Goal: Information Seeking & Learning: Learn about a topic

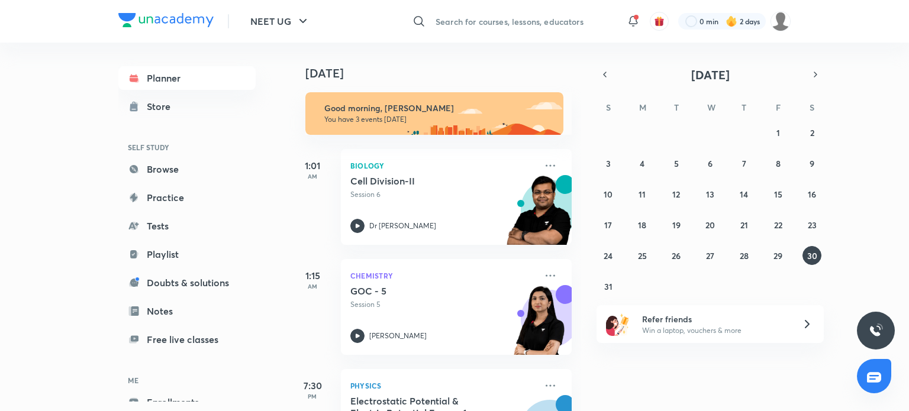
click at [542, 17] on input "text" at bounding box center [524, 21] width 186 height 32
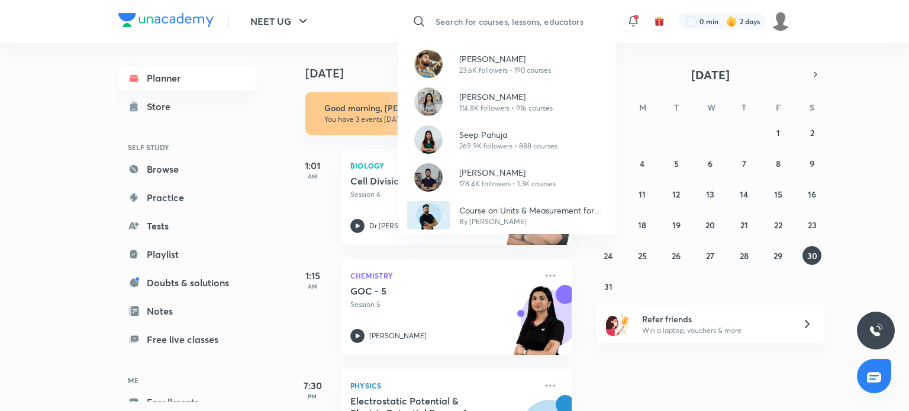
click at [511, 14] on div "[PERSON_NAME] 23.6K followers • 190 courses [PERSON_NAME] 114.8K followers • 91…" at bounding box center [454, 205] width 909 height 411
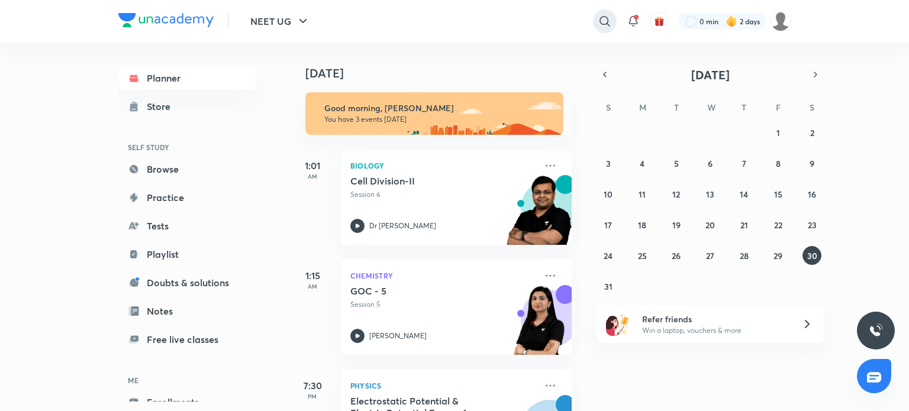
click at [606, 22] on icon at bounding box center [605, 21] width 10 height 10
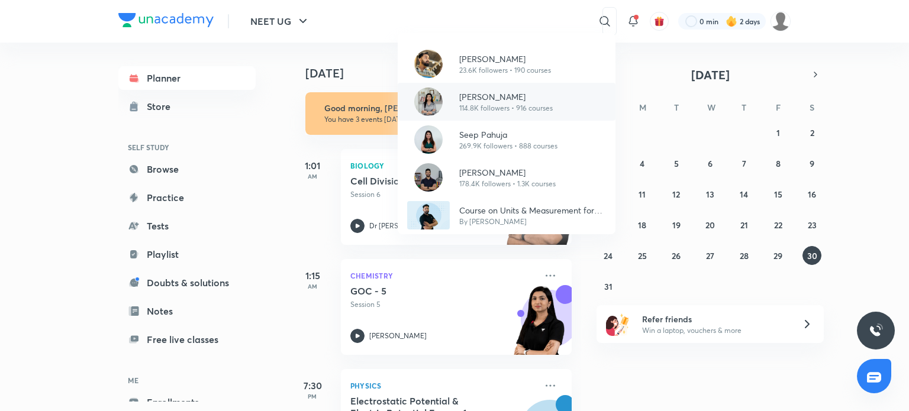
click at [520, 116] on div "[PERSON_NAME] 114.8K followers • 916 courses" at bounding box center [507, 102] width 218 height 38
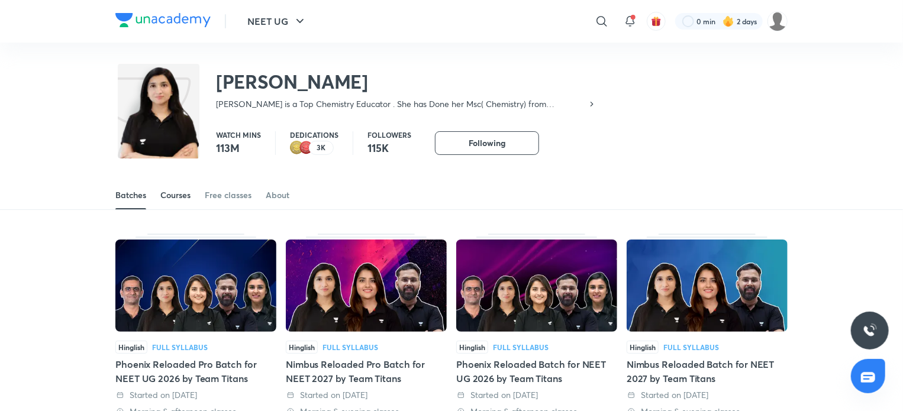
click at [175, 197] on div "Courses" at bounding box center [175, 195] width 30 height 12
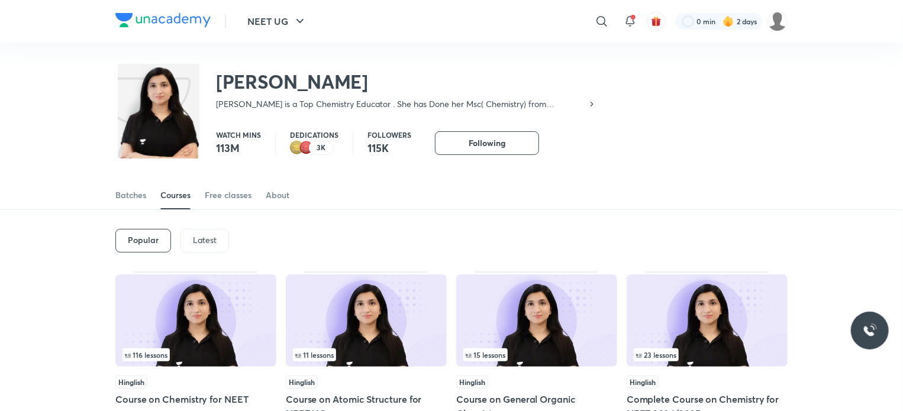
click at [207, 236] on p "Latest" at bounding box center [205, 240] width 24 height 9
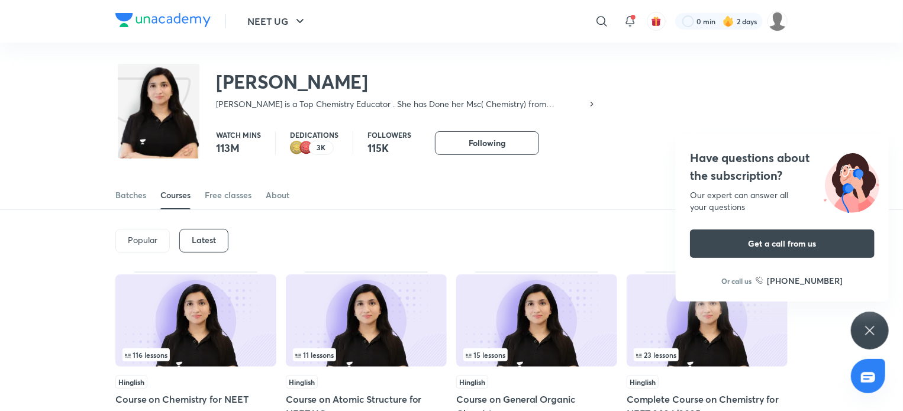
click at [634, 179] on div "Batches Courses Free classes About" at bounding box center [451, 182] width 903 height 55
click at [127, 203] on link "Batches" at bounding box center [130, 195] width 31 height 28
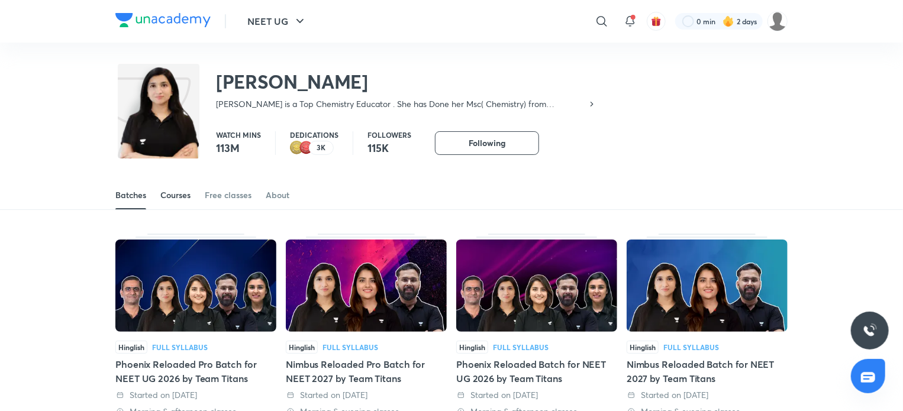
click at [165, 194] on div "Courses" at bounding box center [175, 195] width 30 height 12
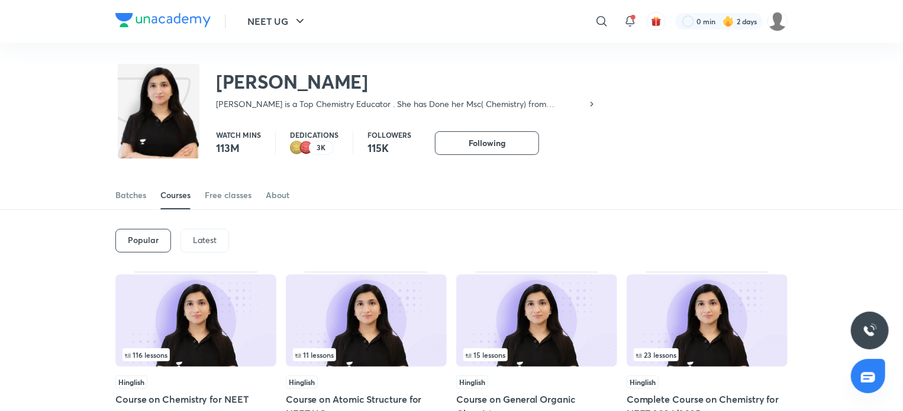
click at [198, 236] on p "Latest" at bounding box center [205, 240] width 24 height 9
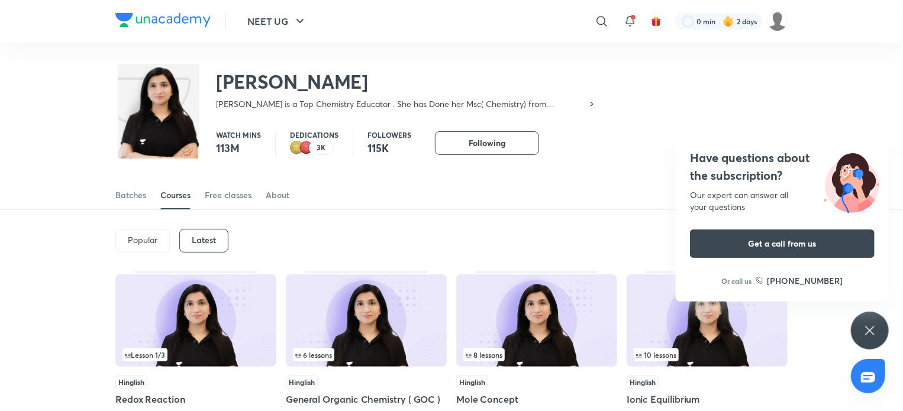
click at [880, 336] on div "Have questions about the subscription? Our expert can answer all your questions…" at bounding box center [870, 331] width 38 height 38
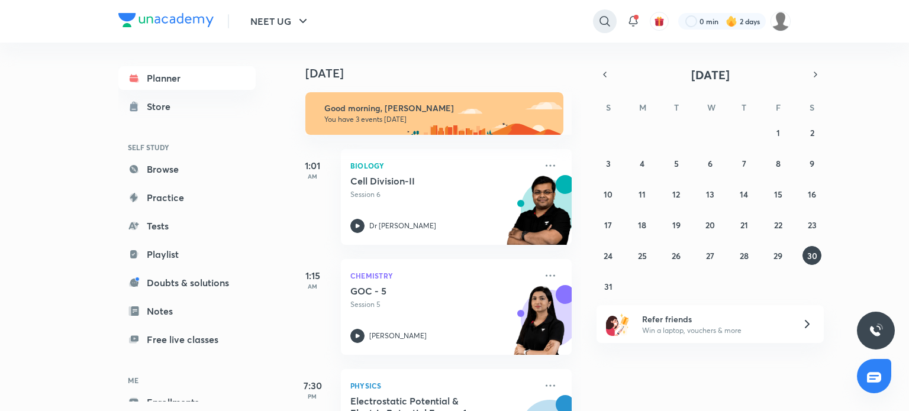
click at [594, 17] on div at bounding box center [605, 21] width 24 height 24
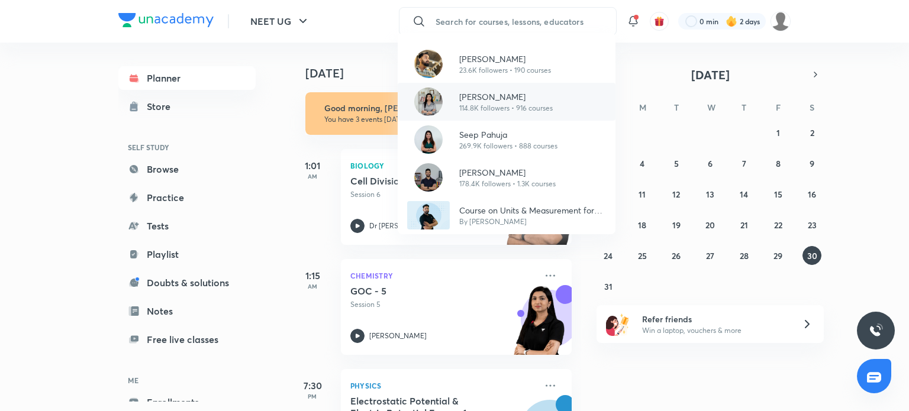
click at [523, 101] on p "[PERSON_NAME]" at bounding box center [506, 97] width 94 height 12
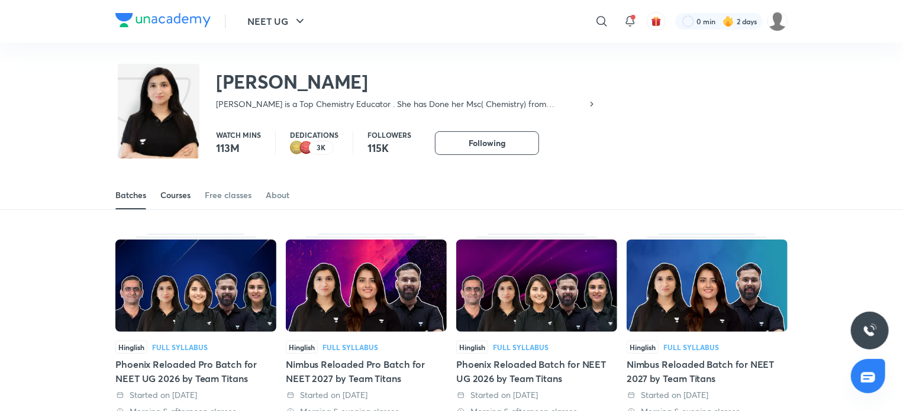
click at [174, 196] on div "Courses" at bounding box center [175, 195] width 30 height 12
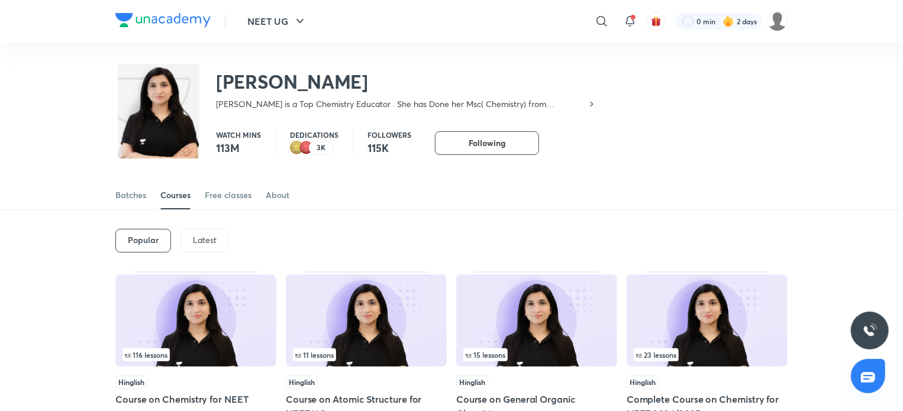
click at [206, 234] on div "Latest" at bounding box center [205, 241] width 49 height 24
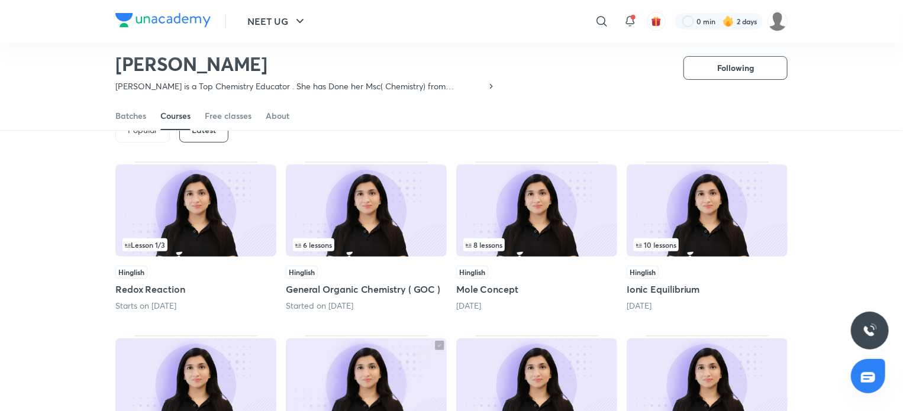
scroll to position [98, 0]
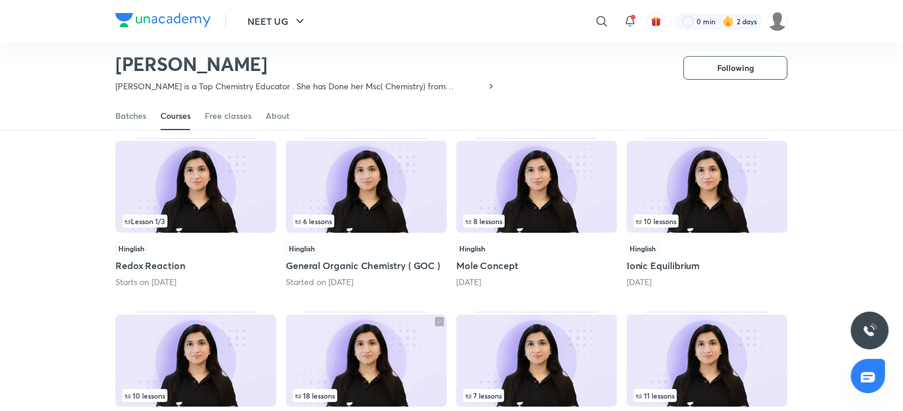
click at [369, 205] on img at bounding box center [366, 187] width 161 height 92
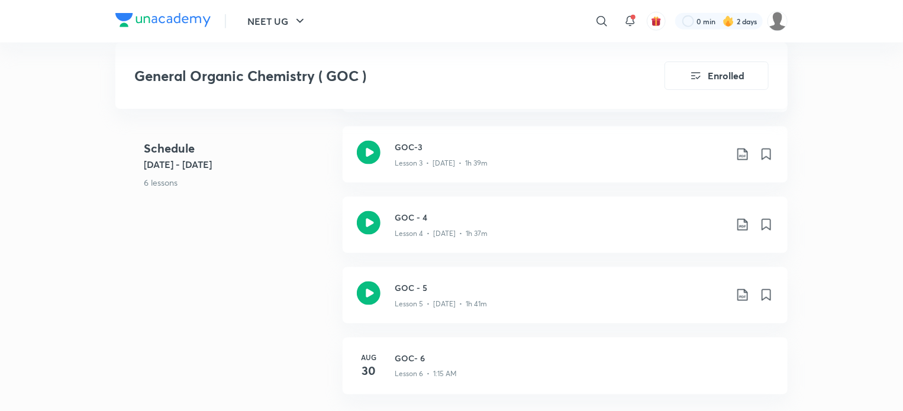
scroll to position [781, 0]
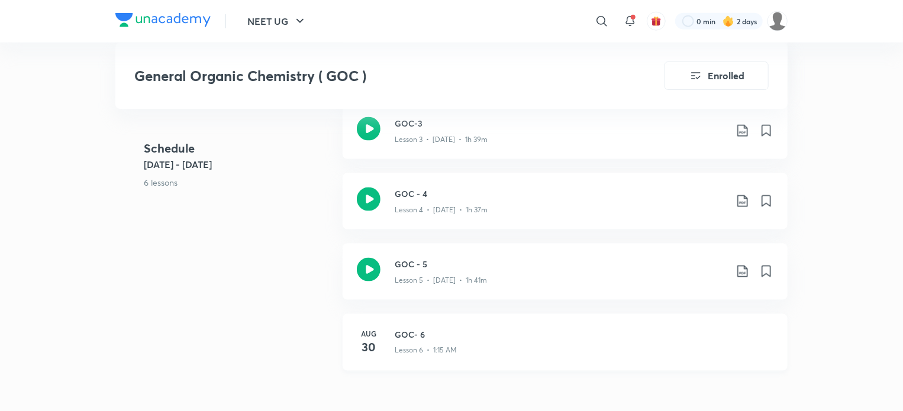
click at [372, 350] on h4 "30" at bounding box center [369, 348] width 24 height 18
